Goal: Task Accomplishment & Management: Manage account settings

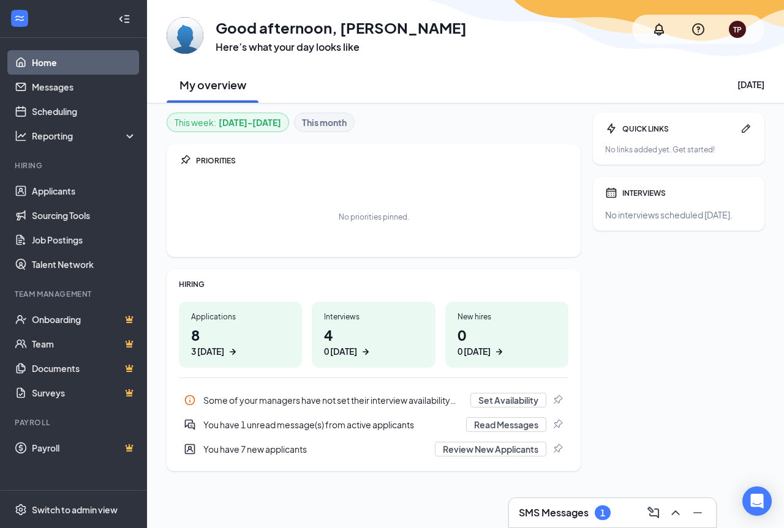
drag, startPoint x: 236, startPoint y: 348, endPoint x: 239, endPoint y: 342, distance: 6.6
click at [236, 346] on icon "ArrowRight" at bounding box center [233, 352] width 12 height 12
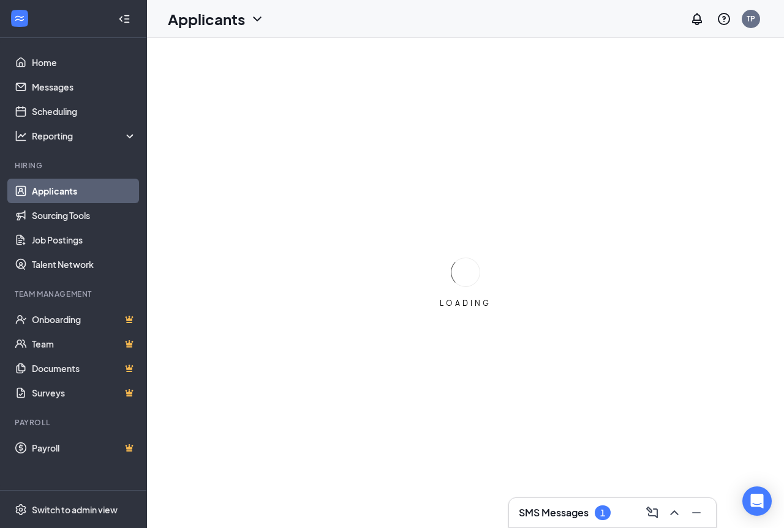
click at [551, 508] on h3 "SMS Messages" at bounding box center [554, 512] width 70 height 13
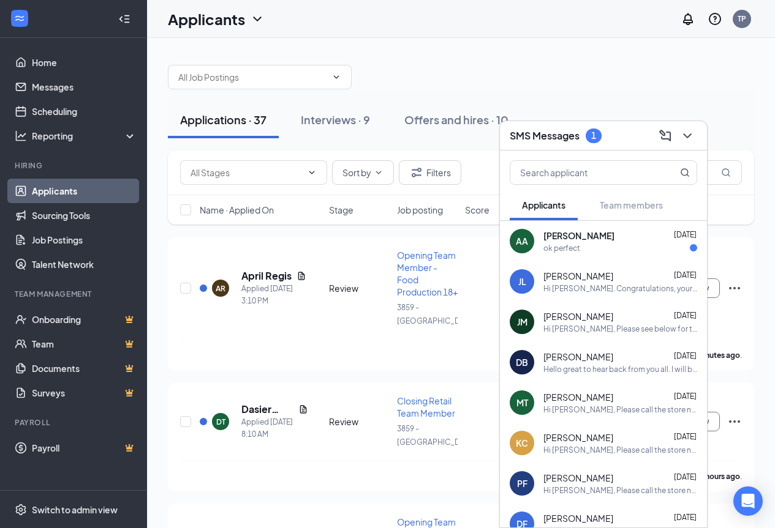
click at [581, 246] on div "ok perfect" at bounding box center [620, 248] width 154 height 10
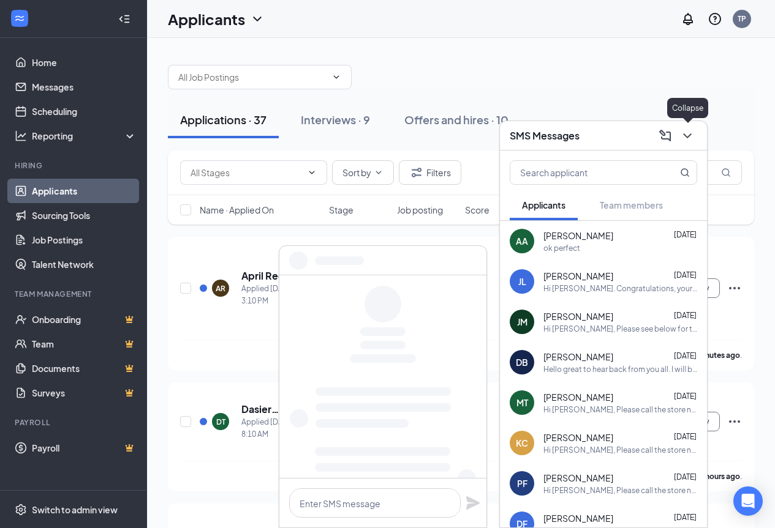
click at [689, 135] on icon "ChevronDown" at bounding box center [687, 136] width 8 height 5
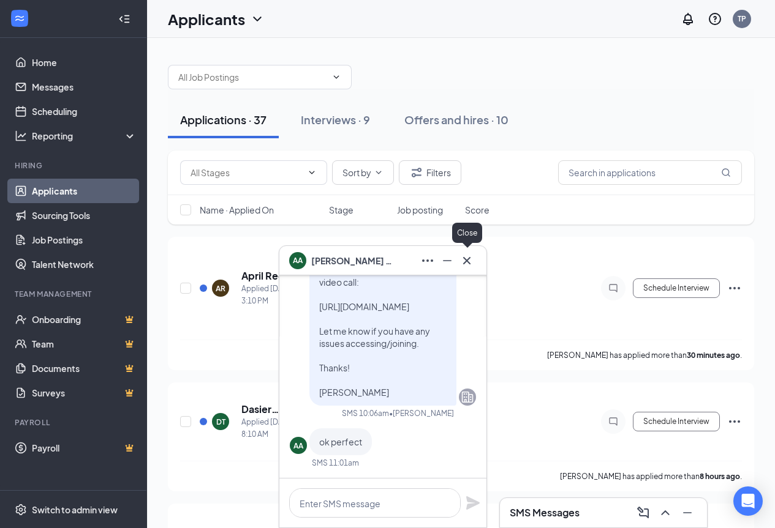
click at [465, 258] on icon "Cross" at bounding box center [466, 261] width 15 height 15
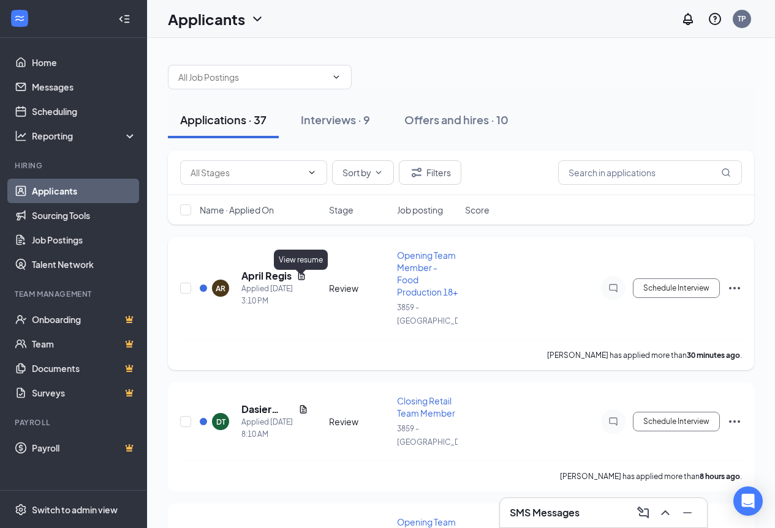
click at [299, 279] on icon "Document" at bounding box center [301, 276] width 10 height 10
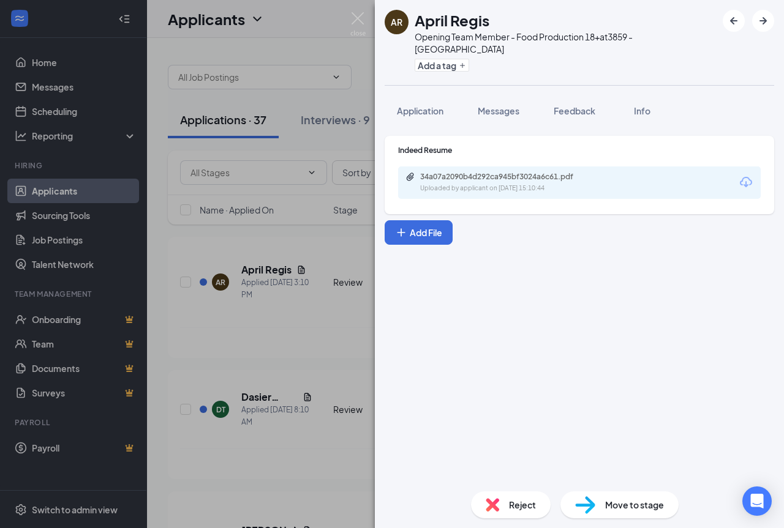
drag, startPoint x: 478, startPoint y: 184, endPoint x: 483, endPoint y: 178, distance: 7.5
click at [481, 181] on div "34a07a2090b4d292ca945bf3024a6c61.pdf Uploaded by applicant on [DATE] 15:10:44" at bounding box center [579, 183] width 363 height 32
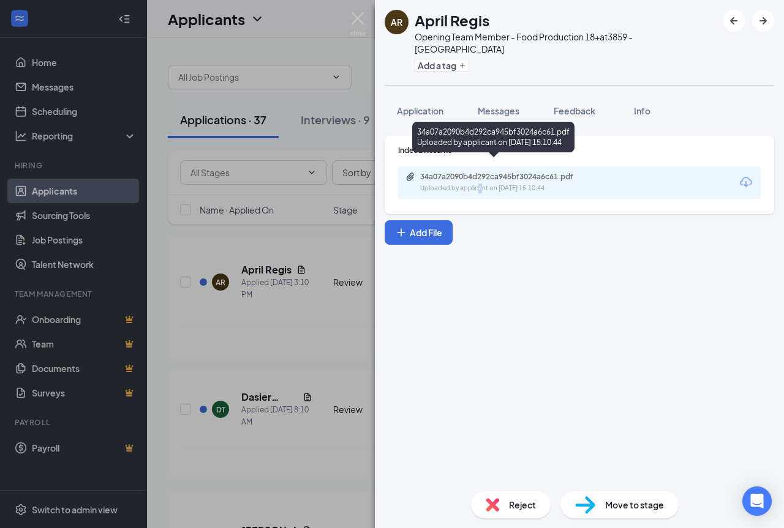
click at [483, 184] on div "Uploaded by applicant on [DATE] 15:10:44" at bounding box center [512, 189] width 184 height 10
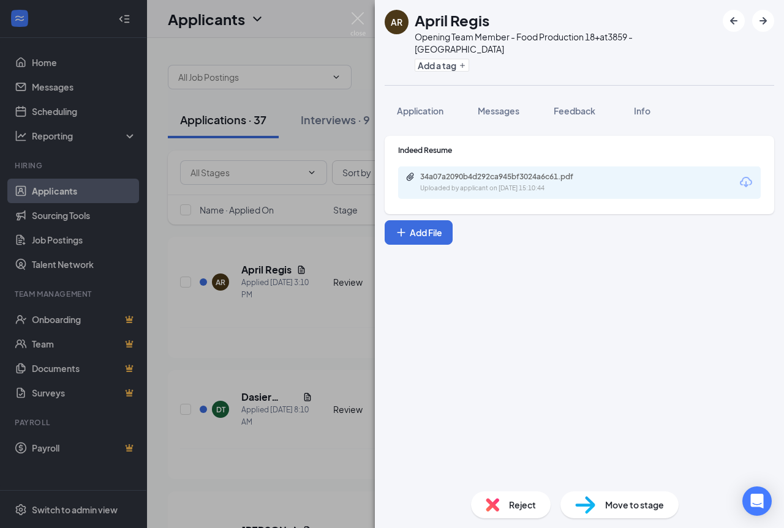
click at [313, 284] on div "AR April Regis Opening Team Member - Food Production 18+ at 3859 - [GEOGRAPHIC_…" at bounding box center [392, 264] width 784 height 528
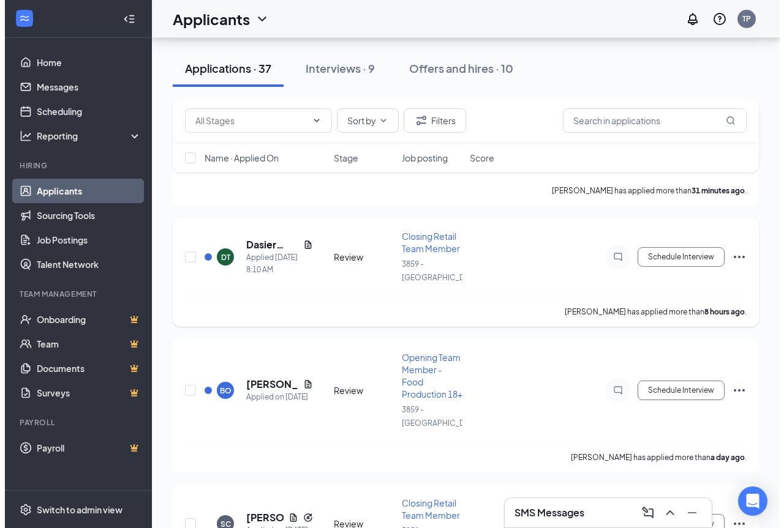
scroll to position [184, 0]
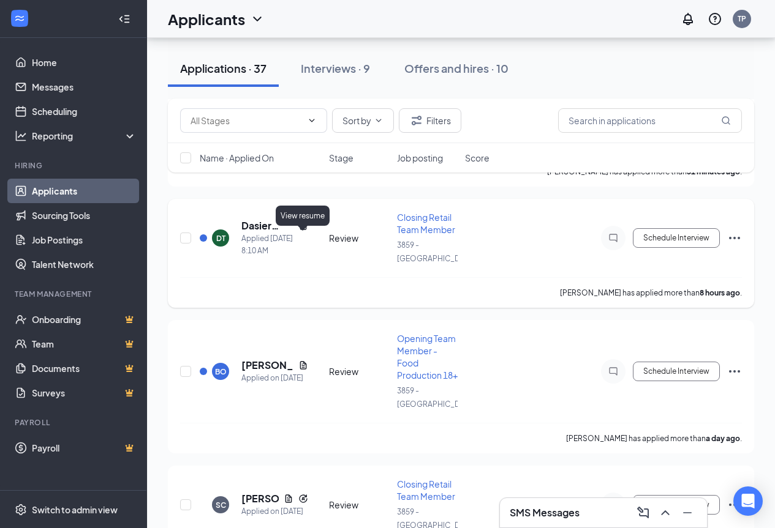
click at [303, 231] on icon "Document" at bounding box center [303, 226] width 10 height 10
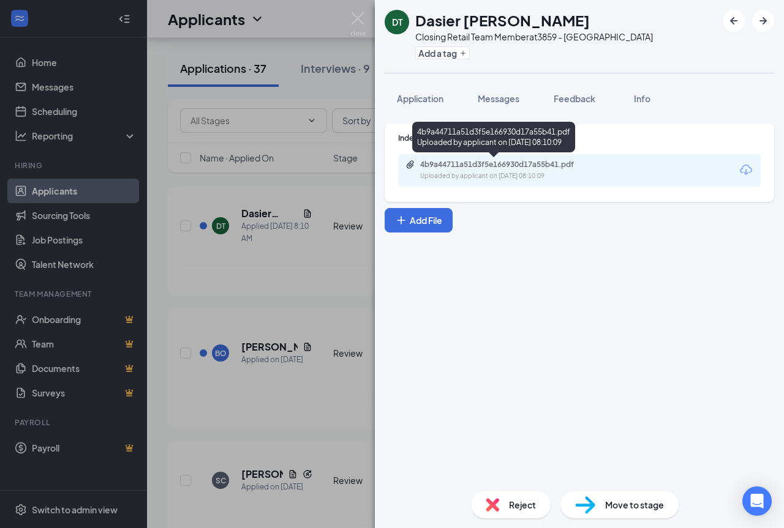
click at [505, 179] on div "Uploaded by applicant on [DATE] 08:10:09" at bounding box center [512, 176] width 184 height 10
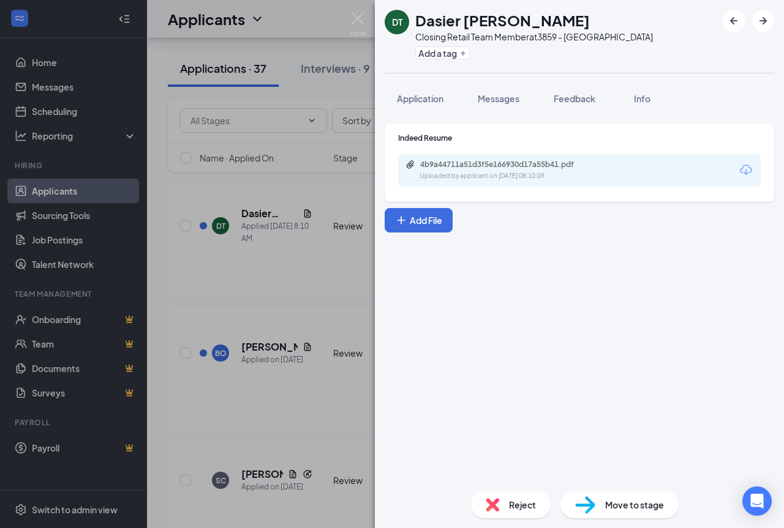
click at [510, 501] on span "Reject" at bounding box center [522, 504] width 27 height 13
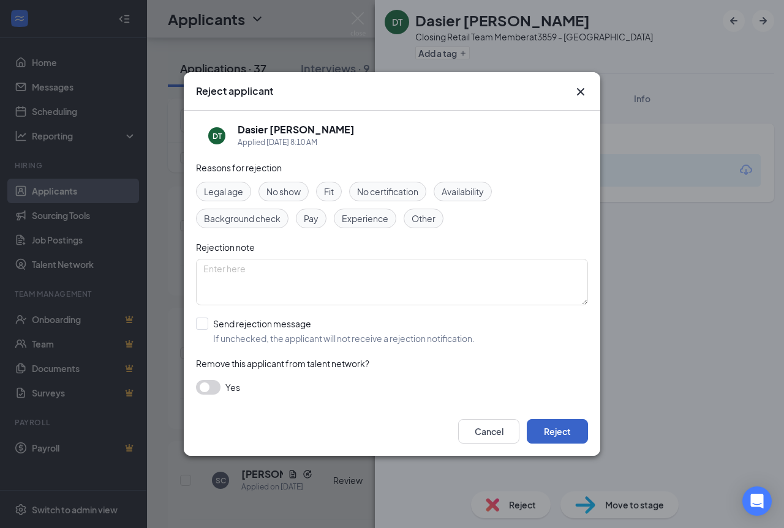
click at [560, 432] on button "Reject" at bounding box center [557, 431] width 61 height 24
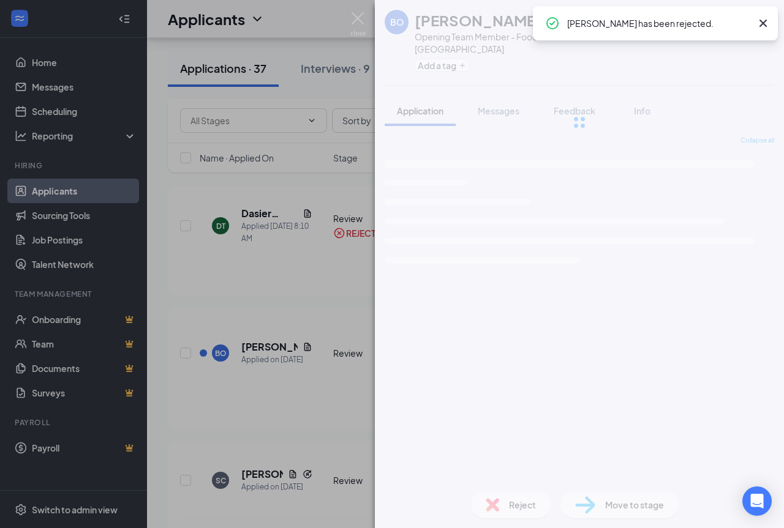
click at [287, 277] on div "[PERSON_NAME] Opening Team Member - Food Production 18+ at 3859 - Manchester Ad…" at bounding box center [392, 264] width 784 height 528
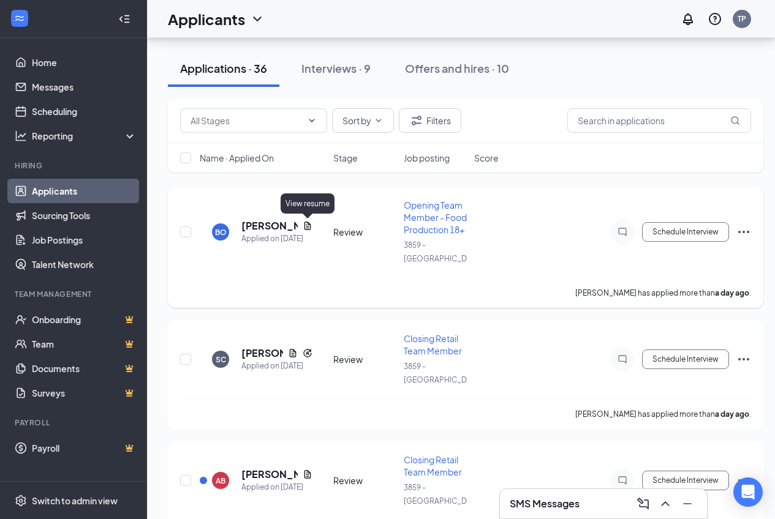
click at [309, 224] on icon "Document" at bounding box center [307, 226] width 7 height 8
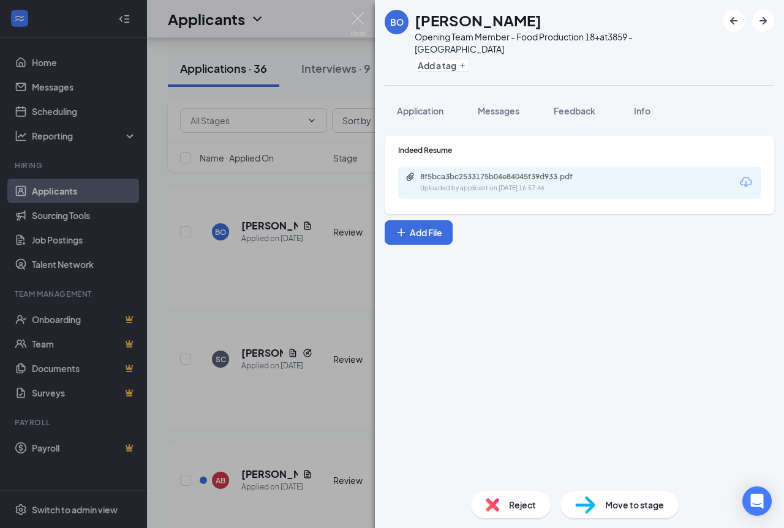
drag, startPoint x: 479, startPoint y: 184, endPoint x: 478, endPoint y: 175, distance: 9.8
click at [479, 183] on div "8f5bca3bc2533175b04e84045f39d933.pdf Uploaded by applicant on [DATE] 16:57:46" at bounding box center [579, 183] width 363 height 32
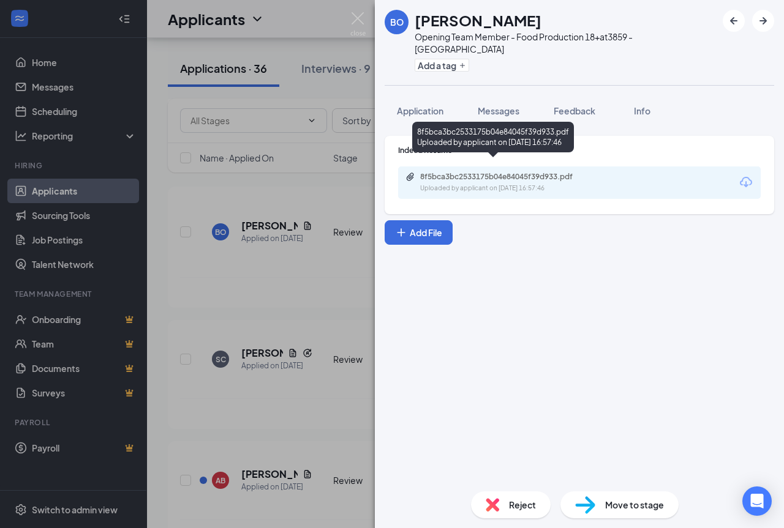
click at [478, 184] on div "Uploaded by applicant on [DATE] 16:57:46" at bounding box center [512, 189] width 184 height 10
click at [448, 184] on div "Uploaded by applicant on [DATE] 16:57:46" at bounding box center [512, 189] width 184 height 10
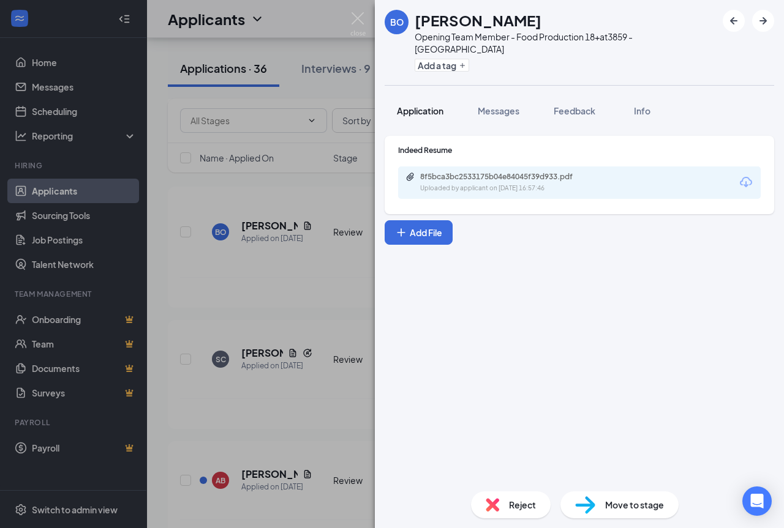
click at [419, 105] on span "Application" at bounding box center [420, 110] width 47 height 11
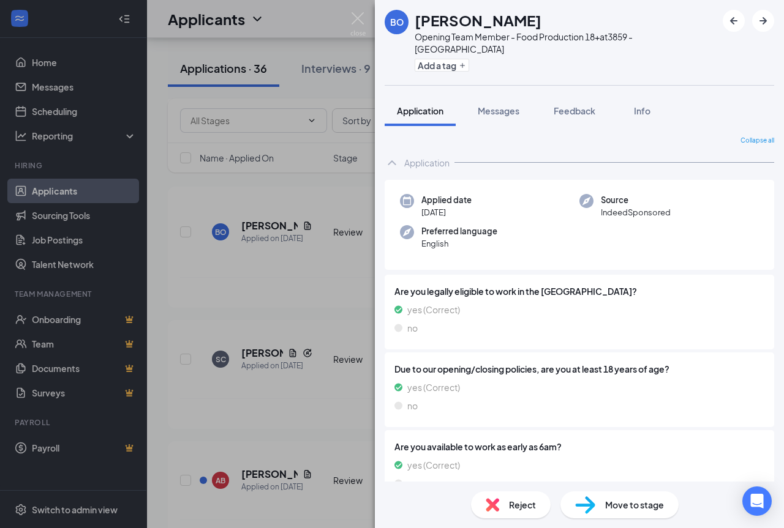
click at [278, 244] on div "[PERSON_NAME] Opening Team Member - Food Production 18+ at 3859 - [GEOGRAPHIC_D…" at bounding box center [392, 264] width 784 height 528
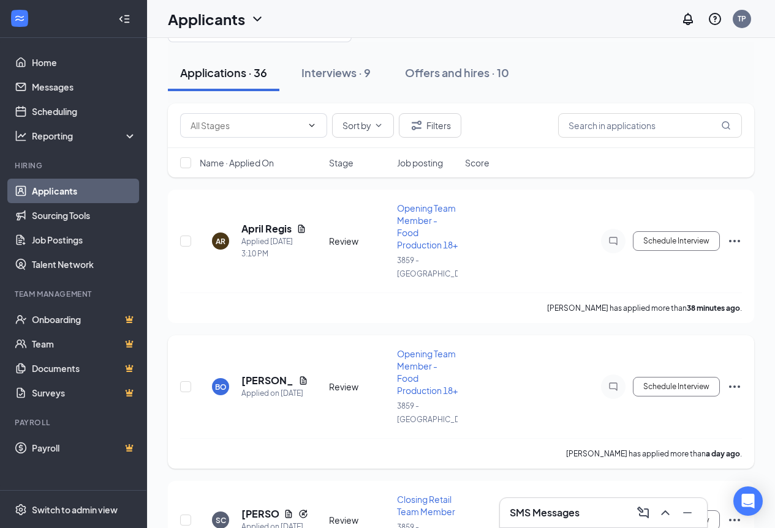
scroll to position [61, 0]
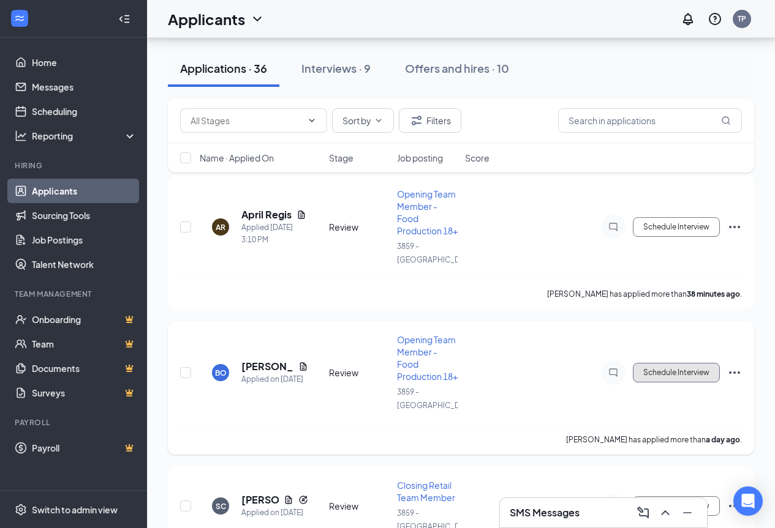
click at [670, 383] on button "Schedule Interview" at bounding box center [676, 373] width 87 height 20
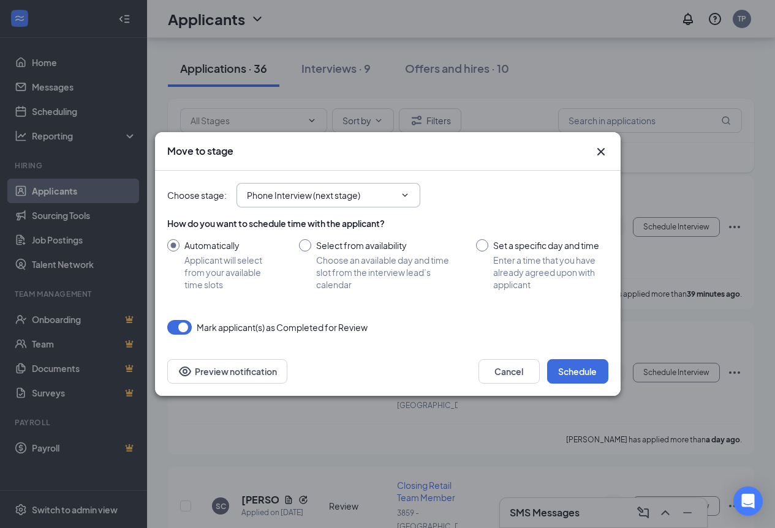
click at [296, 198] on input "Phone Interview (next stage)" at bounding box center [321, 195] width 148 height 13
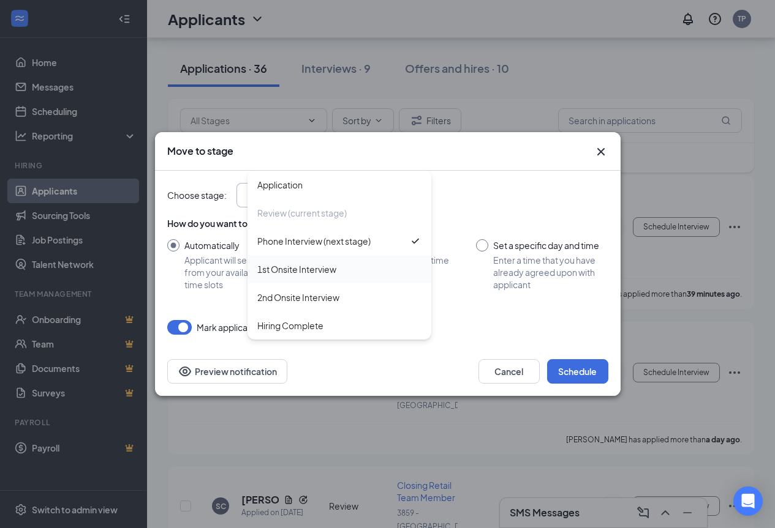
click at [295, 274] on div "1st Onsite Interview" at bounding box center [296, 269] width 79 height 13
type input "1st Onsite Interview"
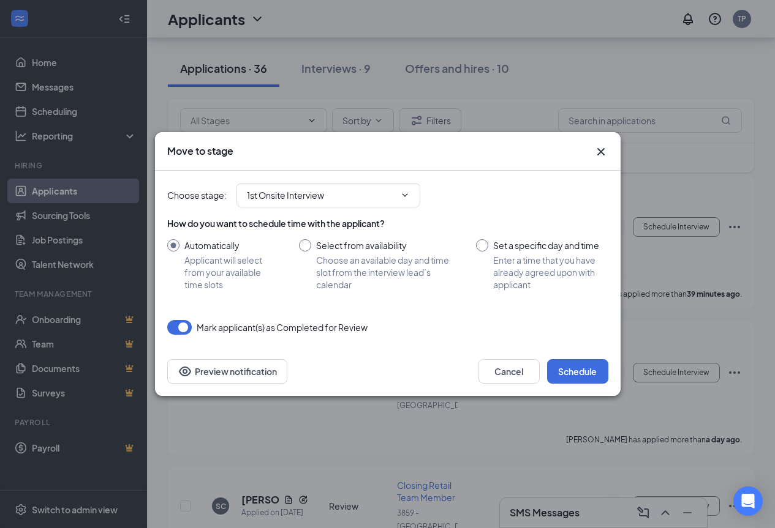
click at [480, 246] on input "Set a specific day and time Enter a time that you have already agreed upon with…" at bounding box center [542, 264] width 132 height 51
radio input "true"
radio input "false"
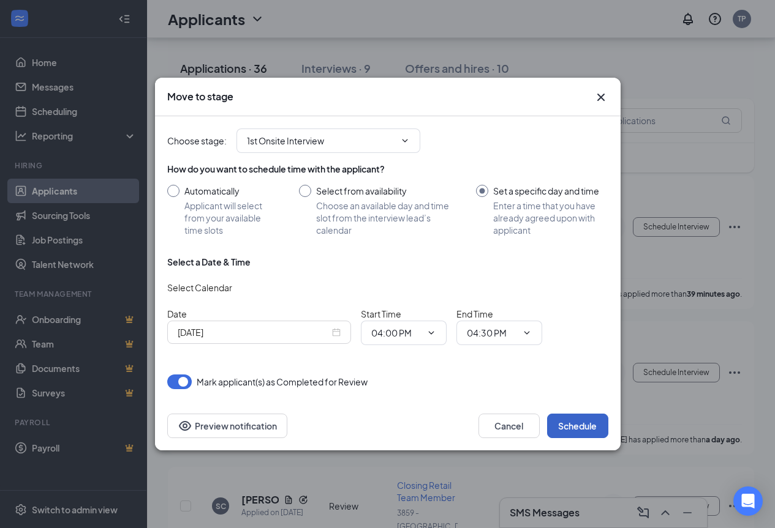
click at [574, 424] on button "Schedule" at bounding box center [577, 426] width 61 height 24
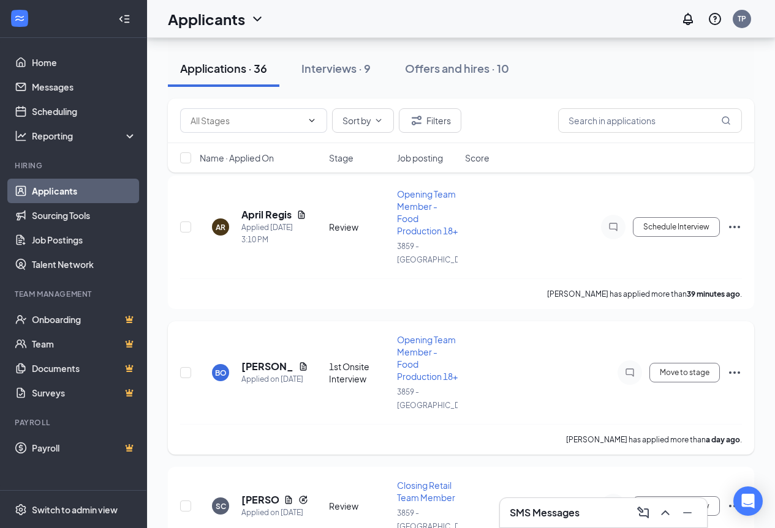
click at [737, 380] on icon "Ellipses" at bounding box center [734, 373] width 15 height 15
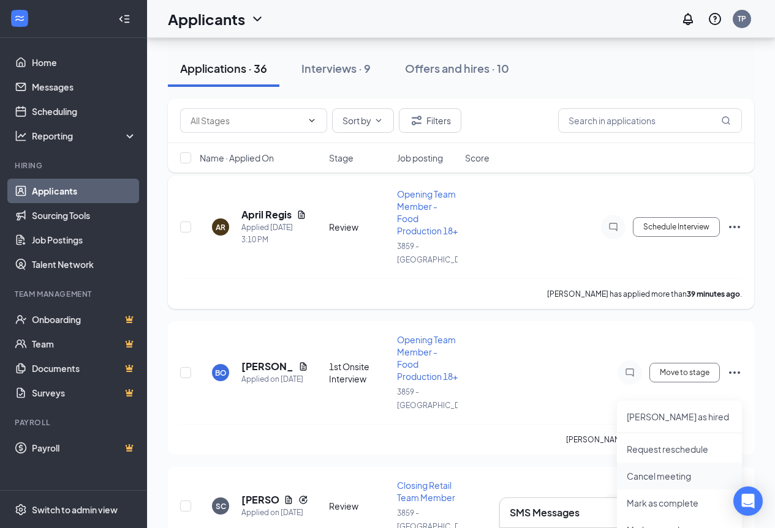
click at [653, 480] on p "Cancel meeting" at bounding box center [678, 476] width 105 height 12
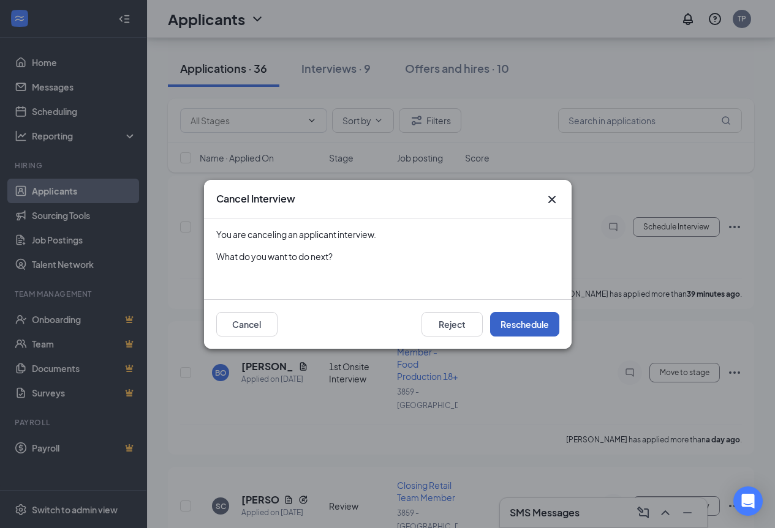
click at [510, 325] on button "Reschedule" at bounding box center [524, 324] width 69 height 24
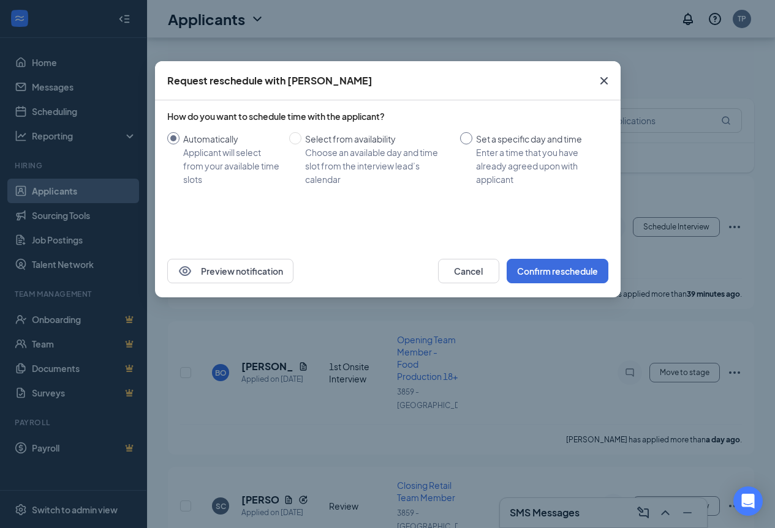
click at [464, 135] on input "Set a specific day and time Enter a time that you have already agreed upon with…" at bounding box center [466, 138] width 12 height 12
radio input "true"
radio input "false"
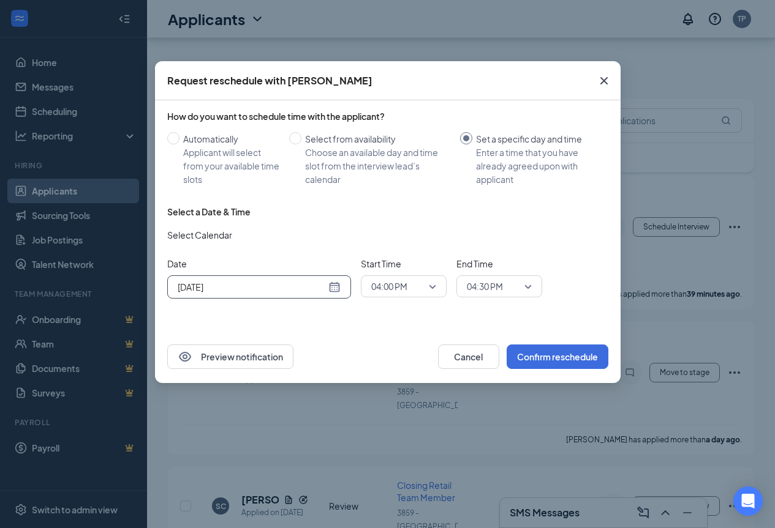
click at [335, 289] on div "[DATE]" at bounding box center [259, 286] width 163 height 13
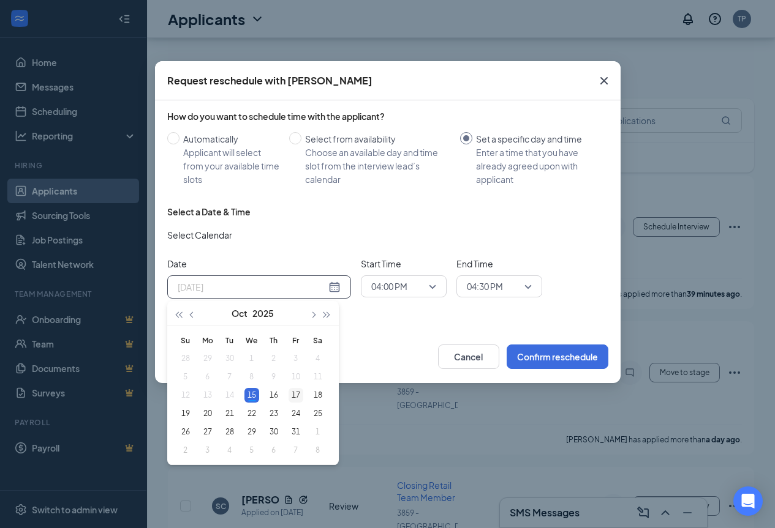
type input "[DATE]"
click at [296, 397] on div "17" at bounding box center [295, 395] width 15 height 15
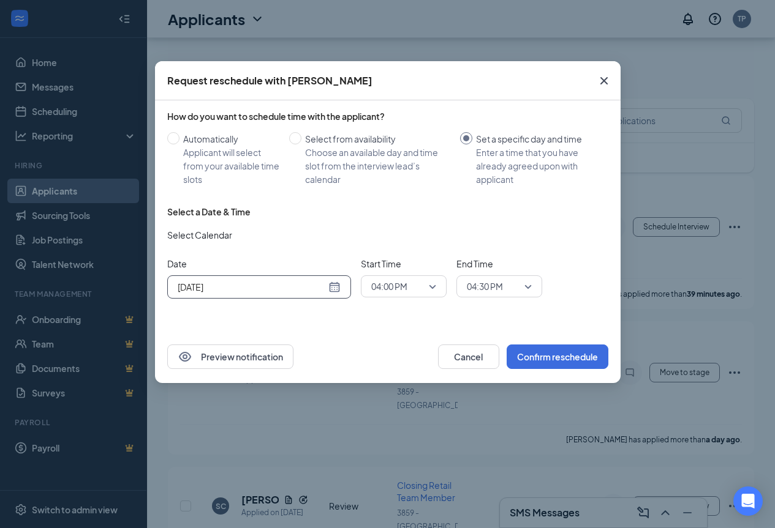
click at [412, 285] on span "04:00 PM" at bounding box center [398, 286] width 54 height 18
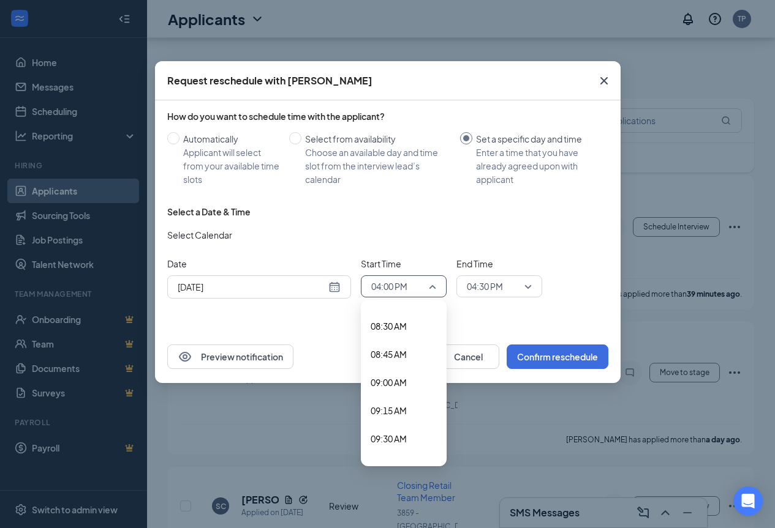
scroll to position [941, 0]
click at [395, 341] on span "08:30 AM" at bounding box center [388, 335] width 36 height 13
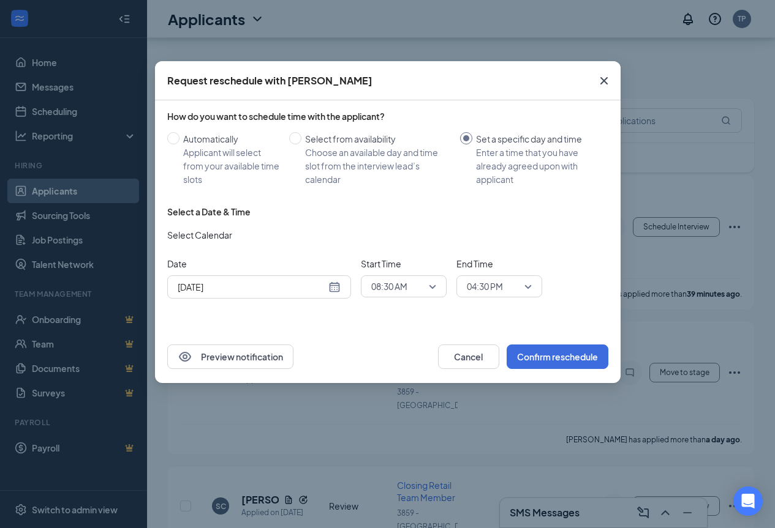
click at [396, 328] on div "How do you want to schedule time with the applicant? Automatically Applicant wi…" at bounding box center [387, 215] width 465 height 230
click at [478, 290] on span "04:30 PM" at bounding box center [485, 286] width 36 height 18
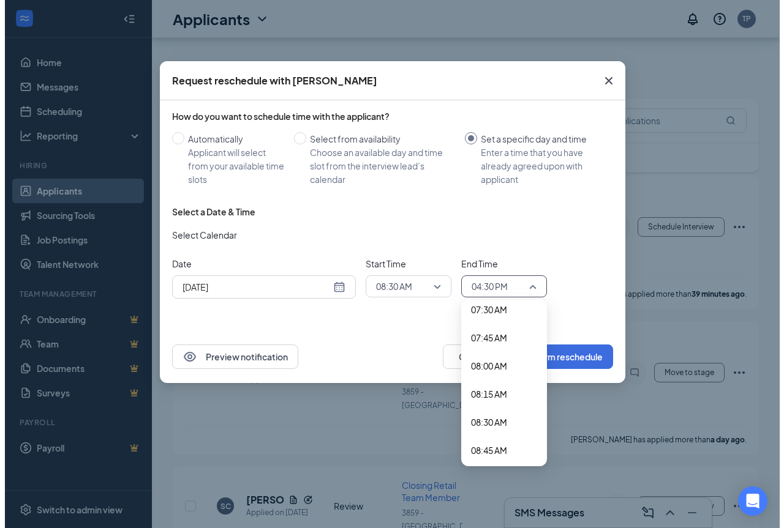
scroll to position [875, 0]
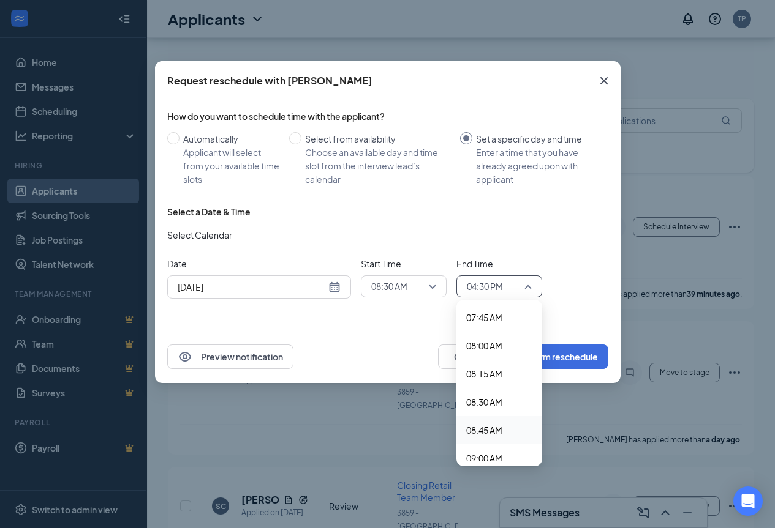
click at [493, 432] on span "08:45 AM" at bounding box center [484, 430] width 36 height 13
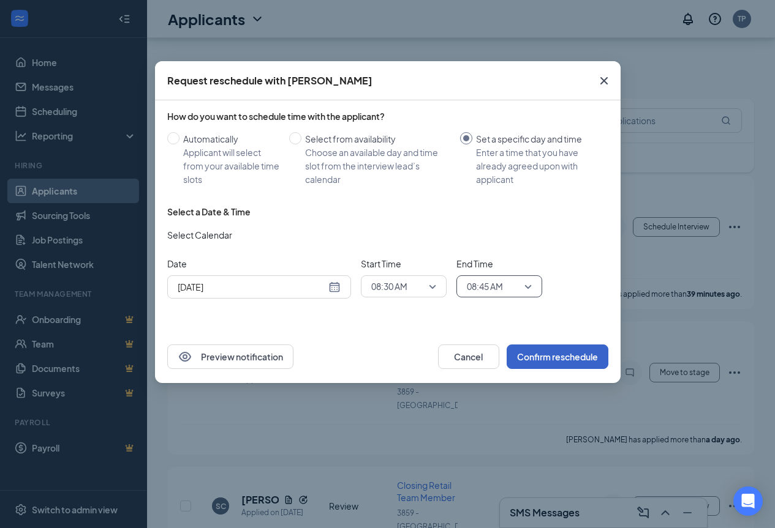
click at [568, 359] on button "Confirm reschedule" at bounding box center [557, 357] width 102 height 24
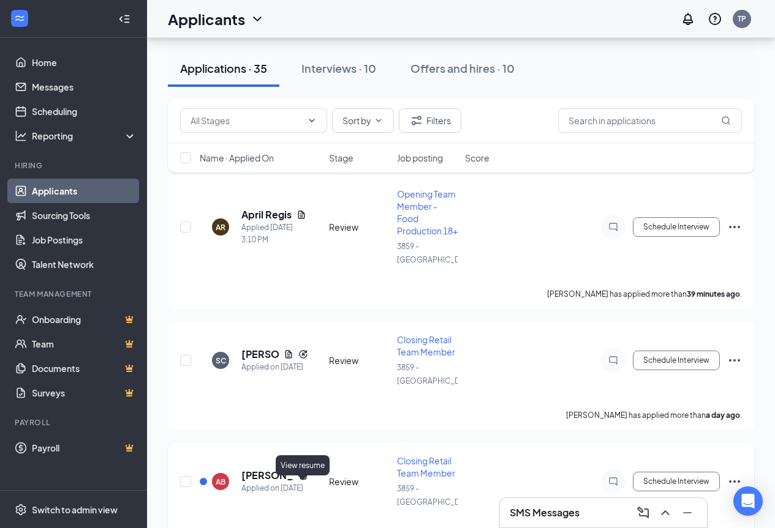
click at [299, 481] on icon "Document" at bounding box center [303, 476] width 10 height 10
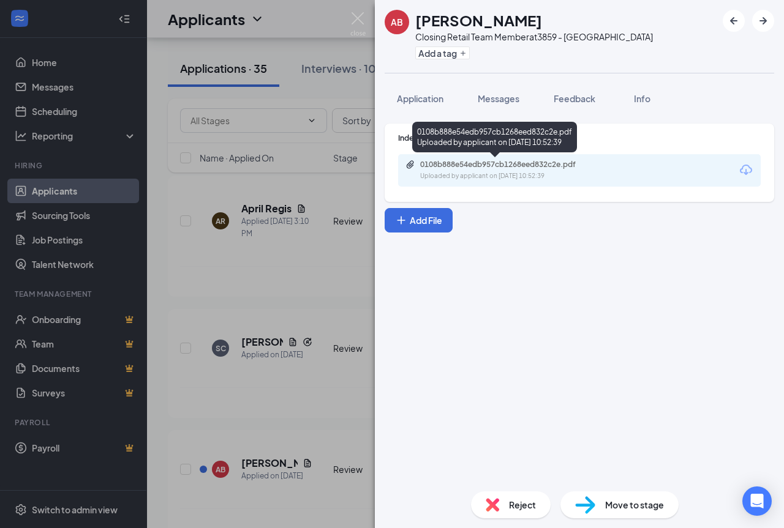
click at [488, 156] on div "0108b888e54edb957cb1268eed832c2e.pdf Uploaded by applicant on [DATE] 10:52:39" at bounding box center [494, 140] width 165 height 36
click at [487, 174] on div "Uploaded by applicant on [DATE] 10:52:39" at bounding box center [512, 176] width 184 height 10
